Goal: Information Seeking & Learning: Learn about a topic

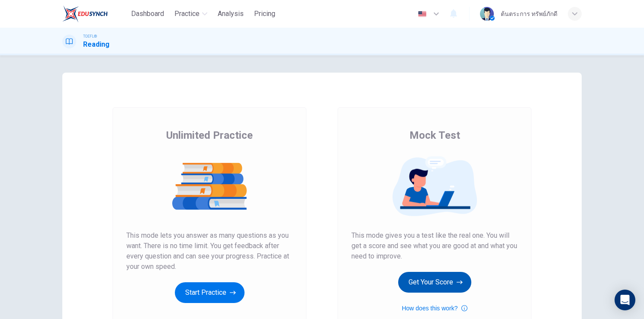
click at [418, 285] on button "Get Your Score" at bounding box center [434, 282] width 73 height 21
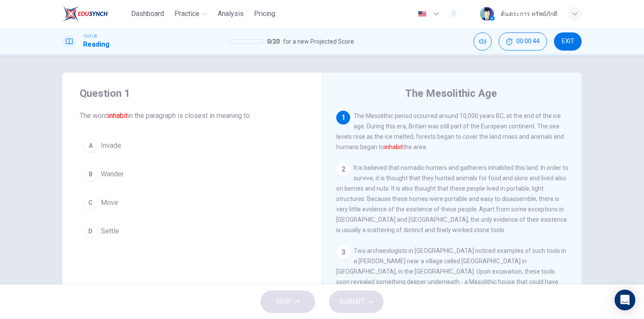
click at [122, 207] on button "C Move" at bounding box center [192, 203] width 225 height 22
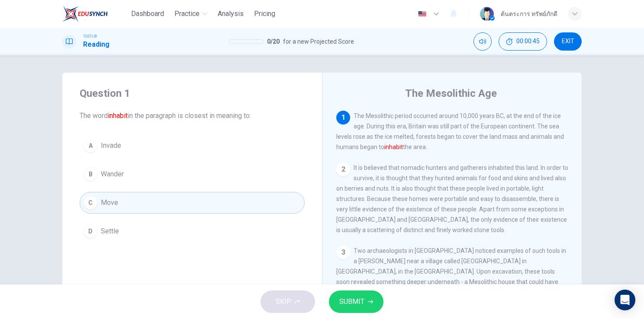
click at [353, 302] on span "SUBMIT" at bounding box center [351, 302] width 25 height 12
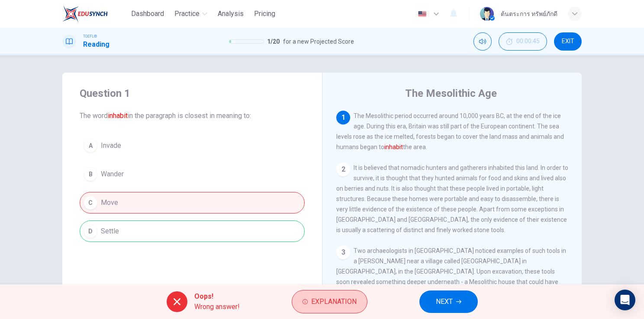
click at [327, 308] on span "Explanation" at bounding box center [333, 302] width 45 height 12
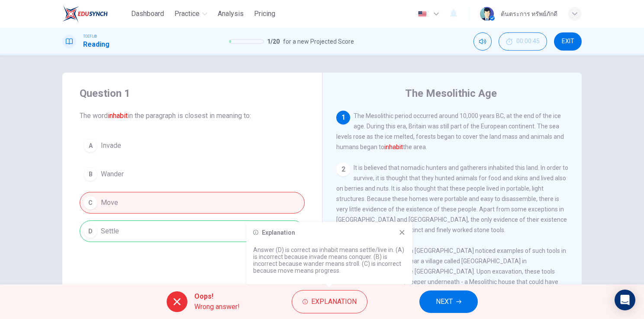
click at [403, 231] on icon at bounding box center [401, 232] width 5 height 5
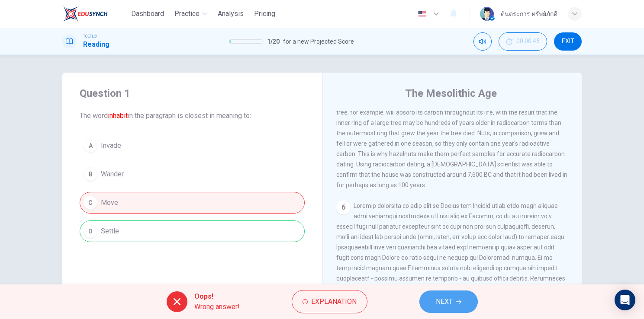
click at [446, 305] on span "NEXT" at bounding box center [444, 302] width 17 height 12
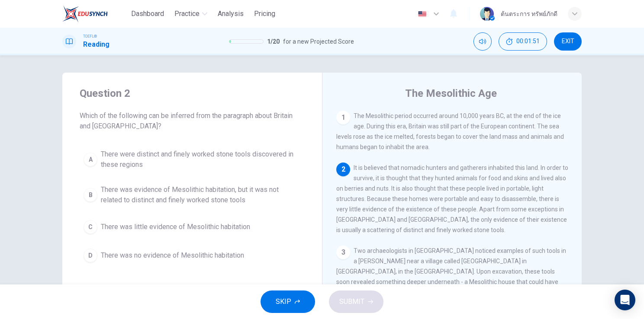
click at [180, 203] on span "There was evidence of Mesolithic habitation, but it was not related to distinct…" at bounding box center [201, 195] width 200 height 21
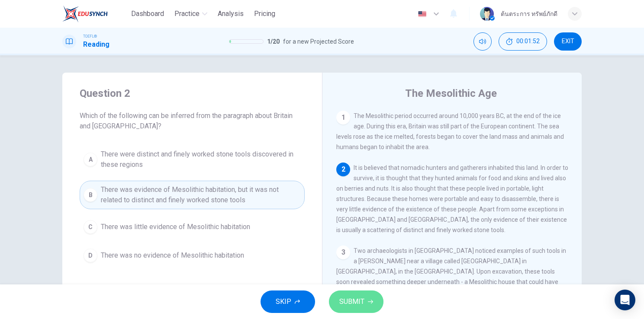
click at [350, 301] on span "SUBMIT" at bounding box center [351, 302] width 25 height 12
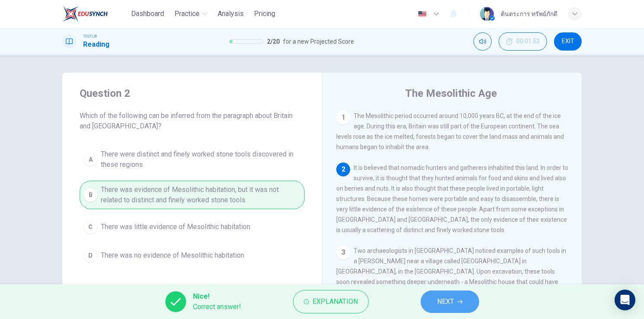
click at [457, 305] on button "NEXT" at bounding box center [450, 302] width 58 height 22
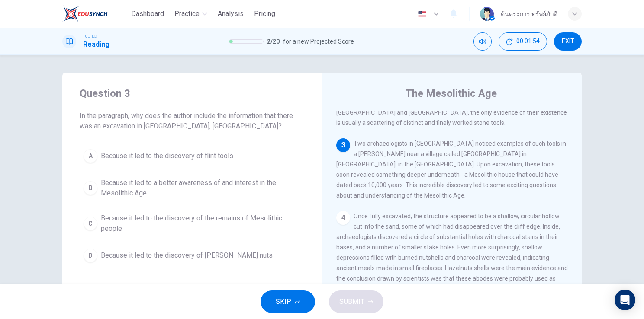
scroll to position [108, 0]
click at [213, 169] on div "A Because it led to the discovery of flint tools B Because it led to a better a…" at bounding box center [192, 205] width 225 height 121
click at [204, 160] on span "Because it led to the discovery of flint tools" at bounding box center [167, 156] width 132 height 10
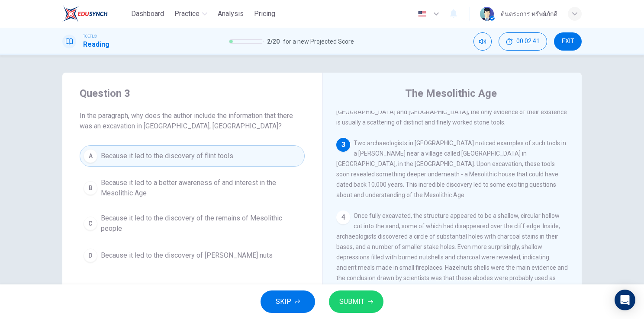
click at [332, 300] on button "SUBMIT" at bounding box center [356, 302] width 55 height 22
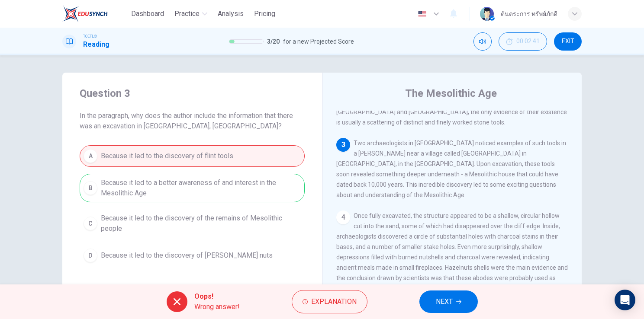
click at [436, 298] on span "NEXT" at bounding box center [444, 302] width 17 height 12
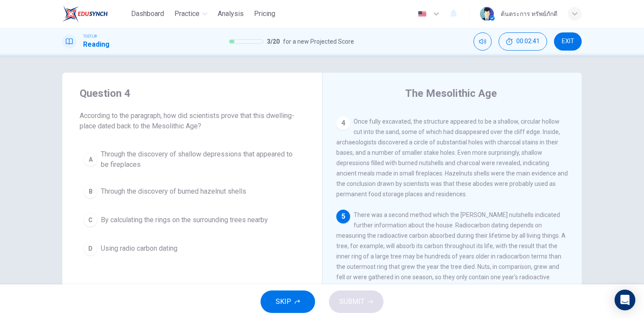
scroll to position [254, 0]
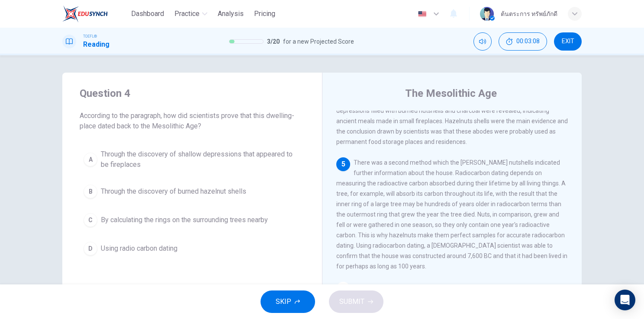
click at [574, 47] on button "EXIT" at bounding box center [568, 41] width 28 height 18
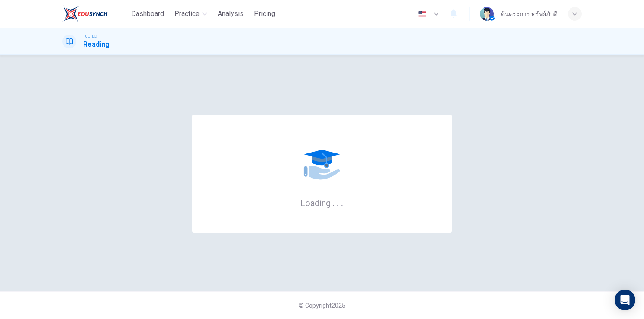
click at [369, 45] on div "TOEFL® Reading" at bounding box center [321, 41] width 547 height 16
